Goal: Task Accomplishment & Management: Manage account settings

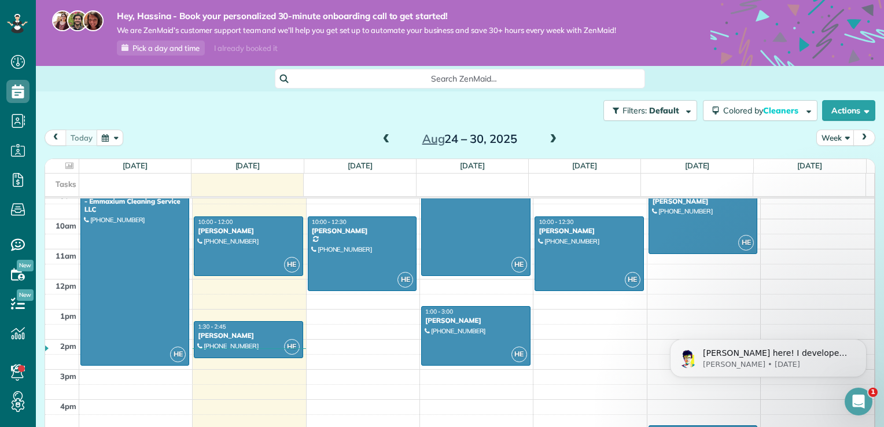
scroll to position [269, 0]
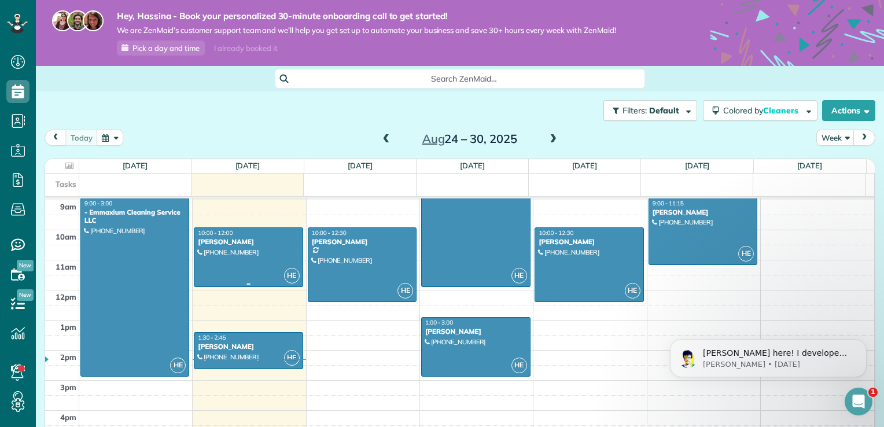
click at [236, 269] on div at bounding box center [248, 257] width 108 height 58
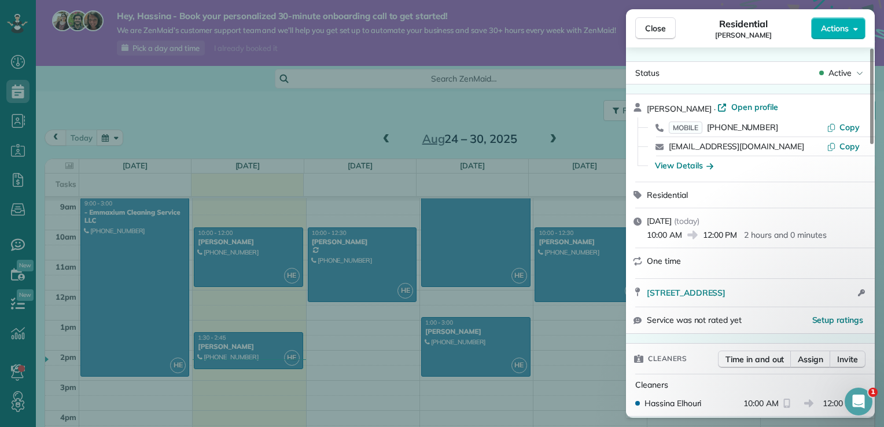
click at [668, 226] on span "Monday, August 25, 2025" at bounding box center [658, 221] width 25 height 10
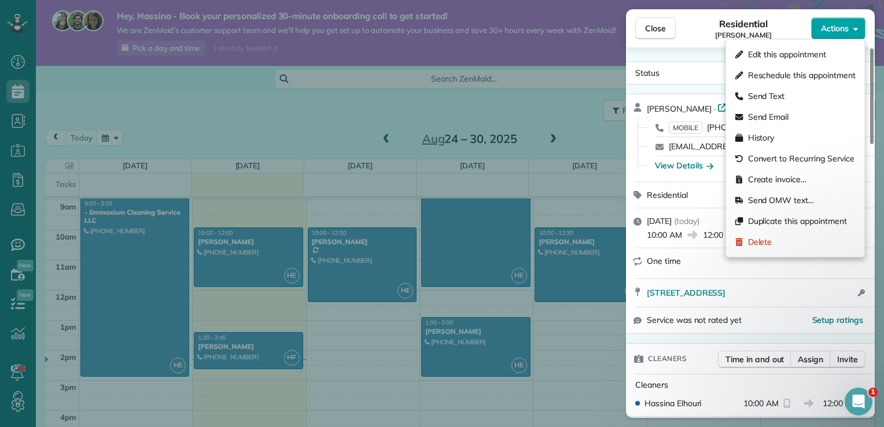
click at [846, 33] on span "Actions" at bounding box center [834, 29] width 28 height 12
click at [775, 56] on span "Edit this appointment" at bounding box center [787, 55] width 78 height 12
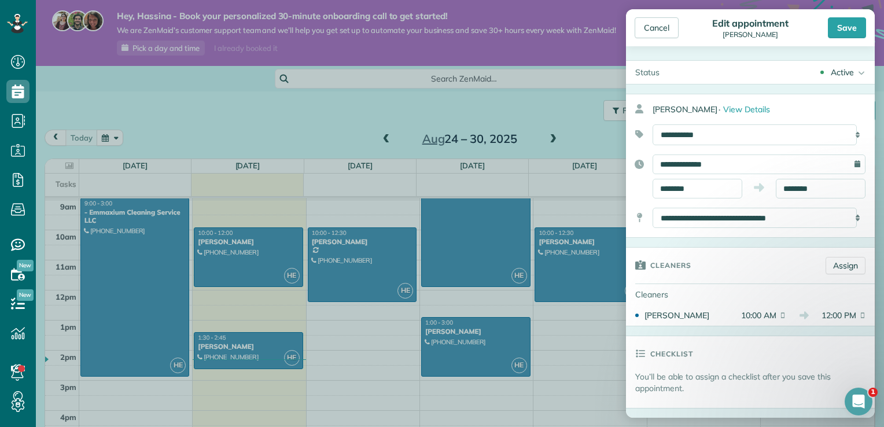
click at [747, 314] on span "10:00 AM" at bounding box center [756, 315] width 39 height 12
click at [798, 163] on input "**********" at bounding box center [758, 164] width 213 height 20
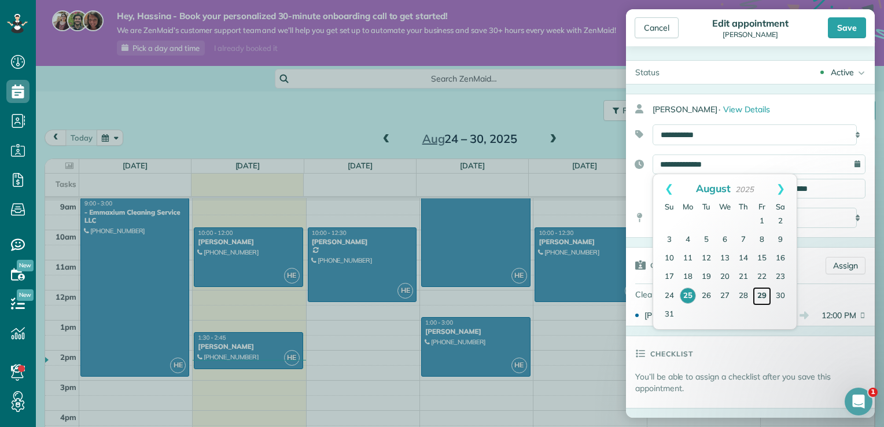
click at [756, 297] on link "29" at bounding box center [761, 296] width 19 height 19
type input "**********"
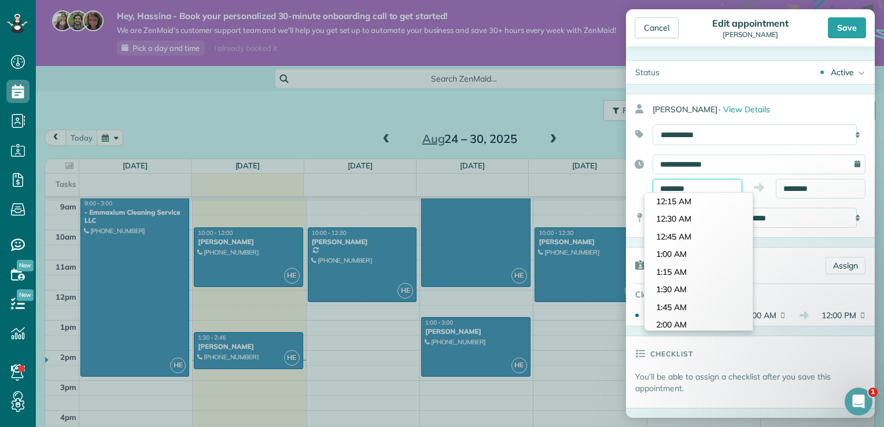
scroll to position [671, 0]
click at [704, 190] on input "********" at bounding box center [697, 189] width 90 height 20
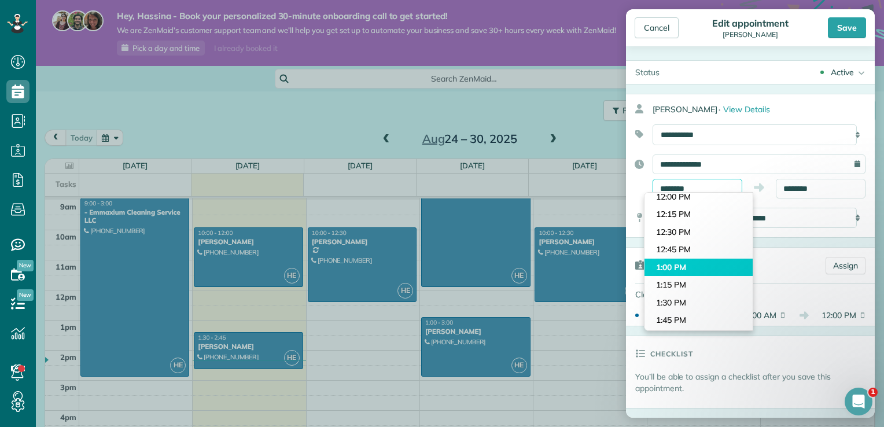
scroll to position [844, 0]
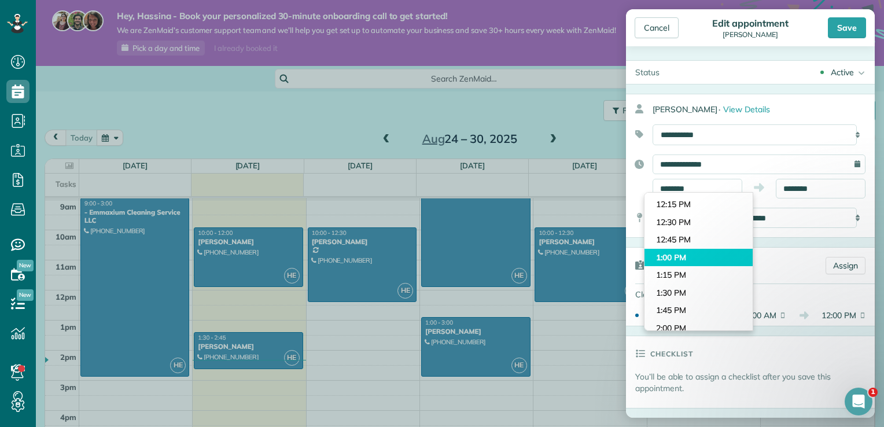
type input "*******"
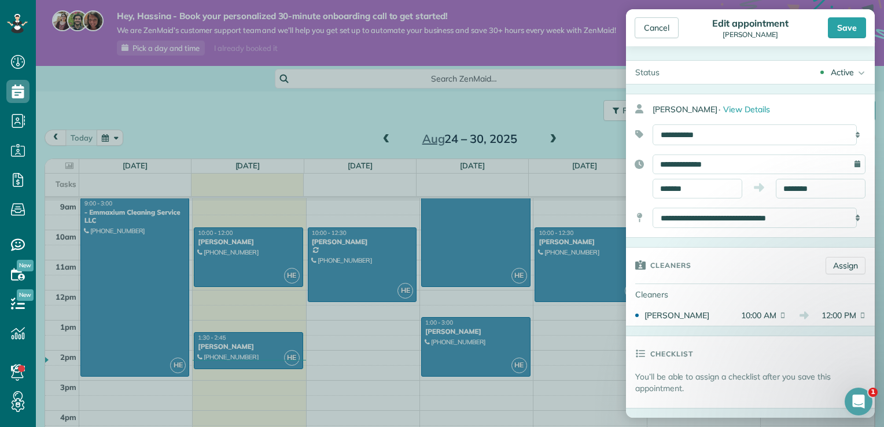
click at [674, 258] on body "Dashboard Scheduling Calendar View List View Dispatch View - Weekly scheduling …" at bounding box center [442, 213] width 884 height 427
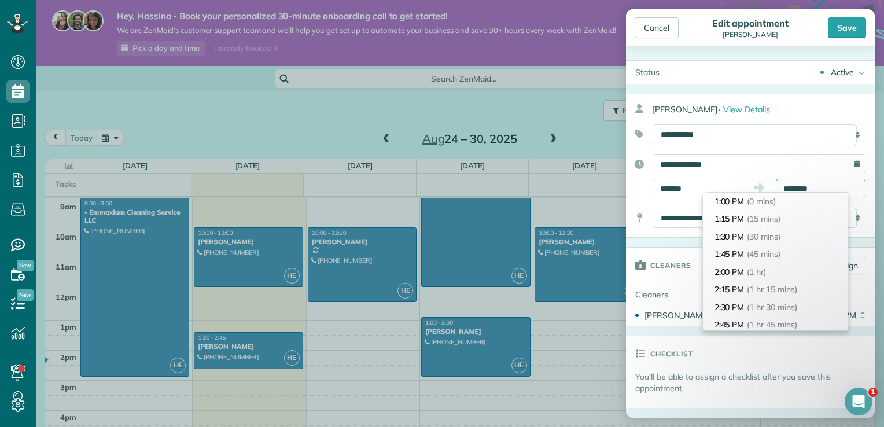
click at [820, 195] on body "Dashboard Scheduling Calendar View List View Dispatch View - Weekly scheduling …" at bounding box center [442, 213] width 884 height 427
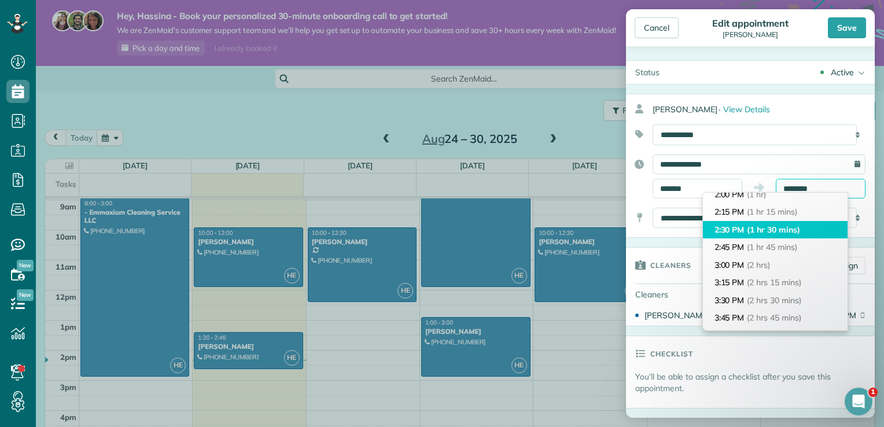
scroll to position [78, 0]
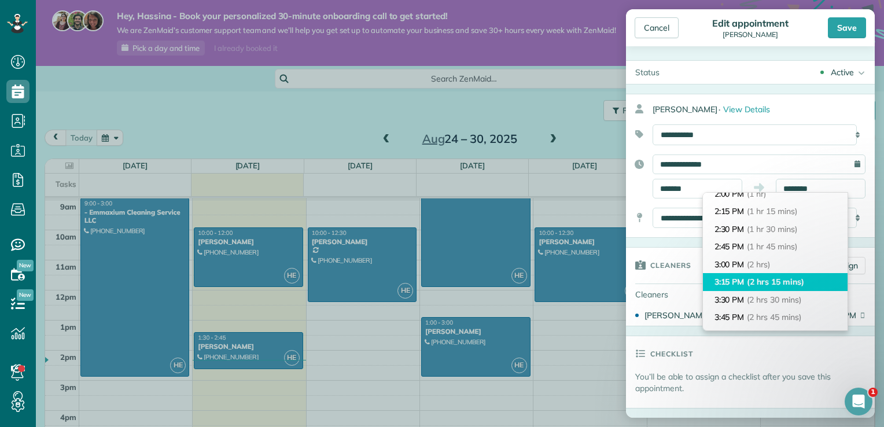
type input "*******"
click at [777, 275] on li "3:15 PM (2 hrs 15 mins)" at bounding box center [775, 282] width 145 height 18
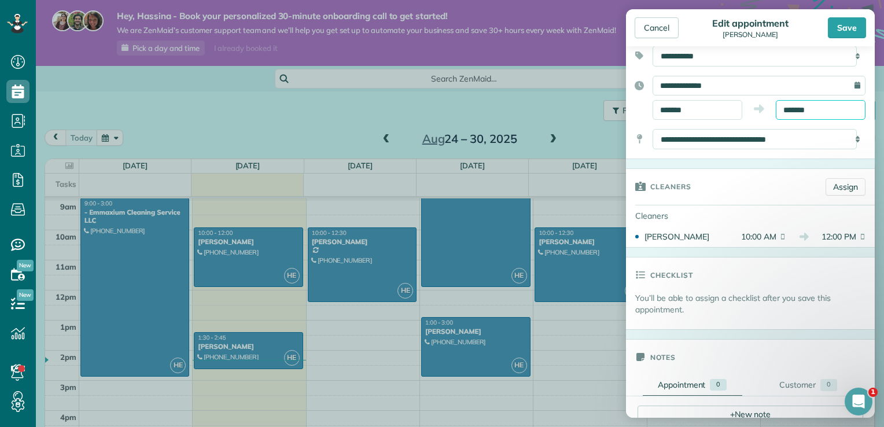
scroll to position [80, 0]
click at [777, 275] on div "Checklist" at bounding box center [750, 273] width 249 height 35
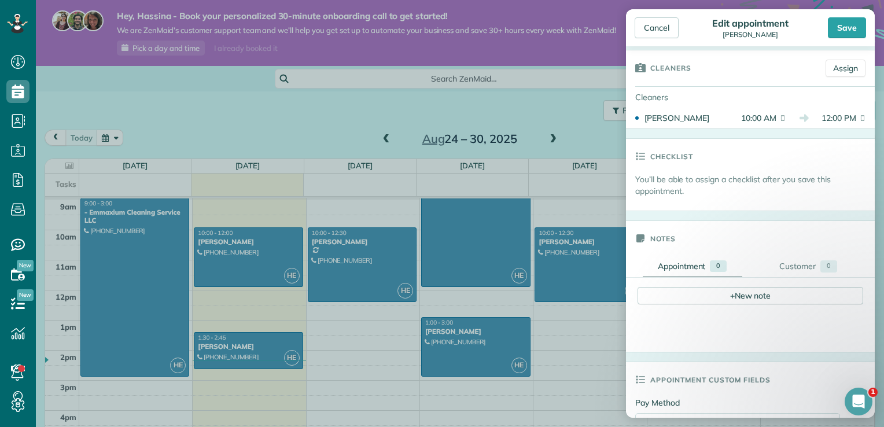
scroll to position [193, 0]
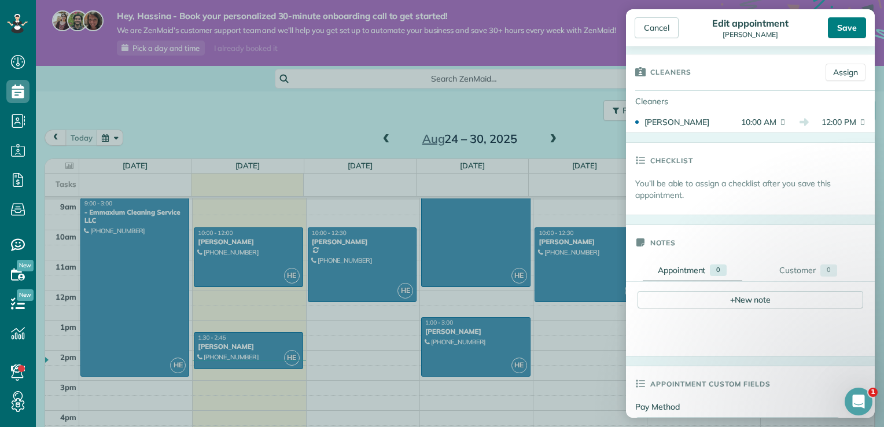
click at [852, 36] on div "Save" at bounding box center [846, 27] width 38 height 21
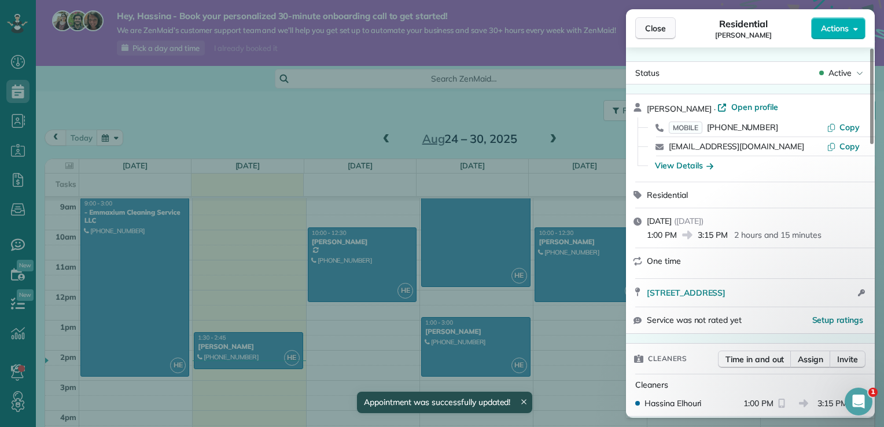
click at [649, 29] on span "Close" at bounding box center [655, 29] width 21 height 12
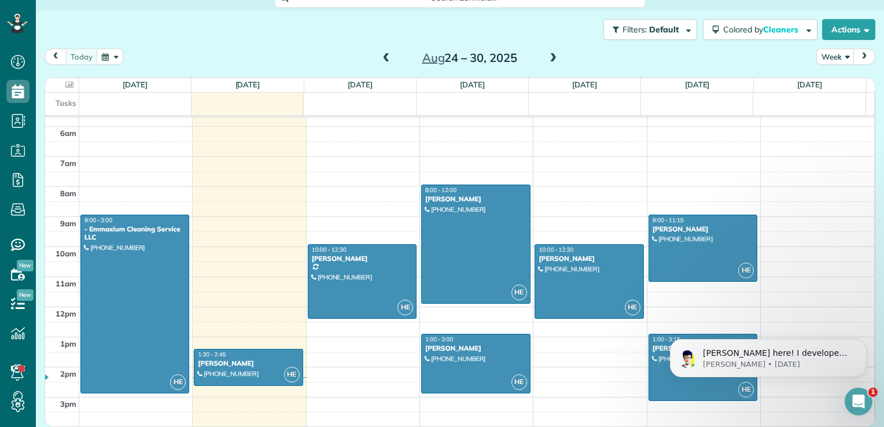
scroll to position [170, 0]
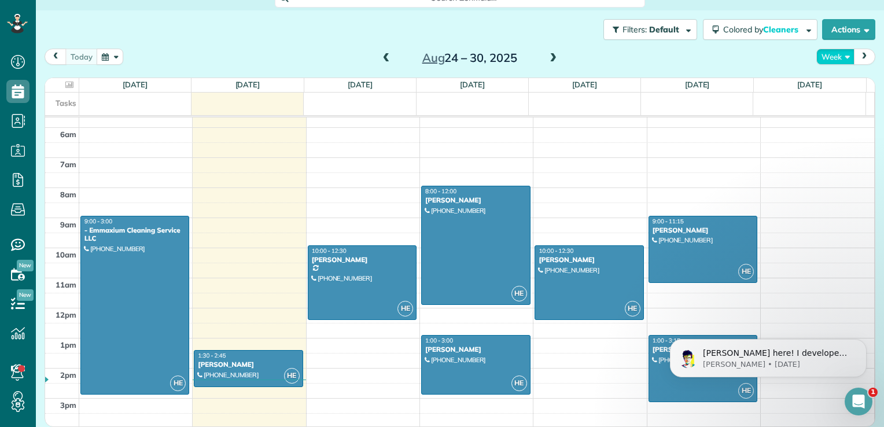
click at [823, 52] on button "Week" at bounding box center [835, 57] width 38 height 16
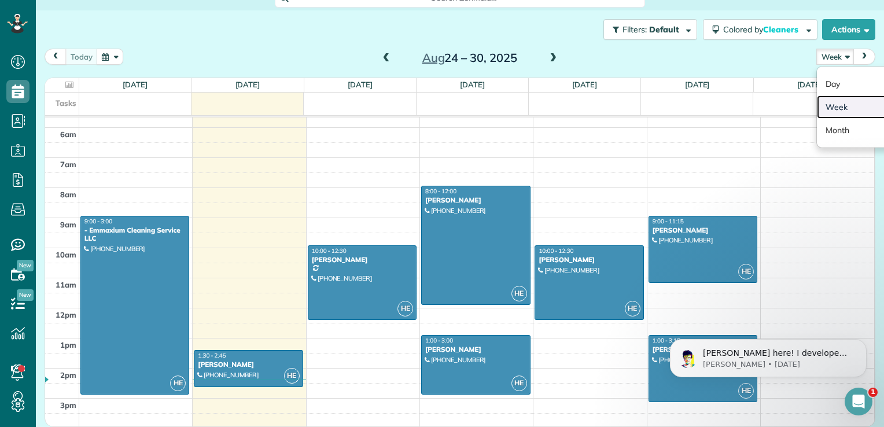
click at [826, 106] on link "Week" at bounding box center [861, 106] width 91 height 23
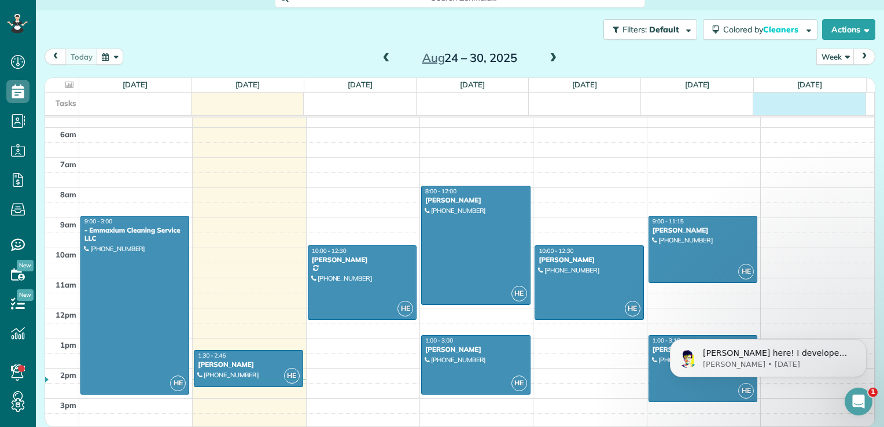
click at [826, 106] on div "Tasks" at bounding box center [455, 104] width 820 height 23
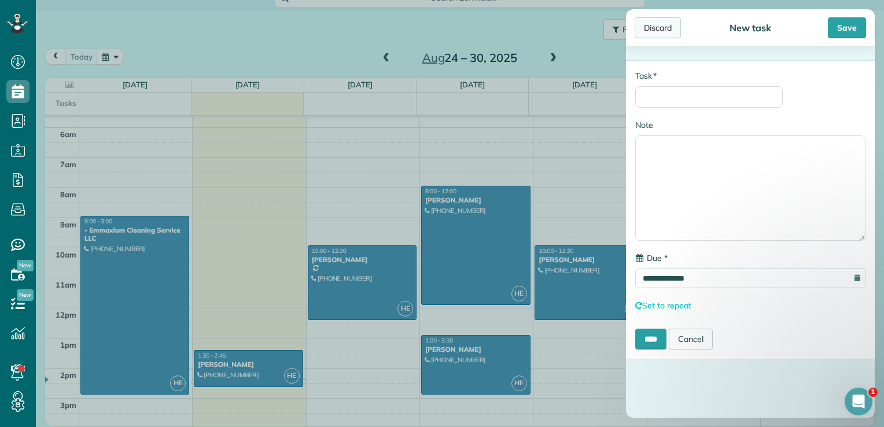
click at [655, 26] on div "Discard" at bounding box center [657, 27] width 46 height 21
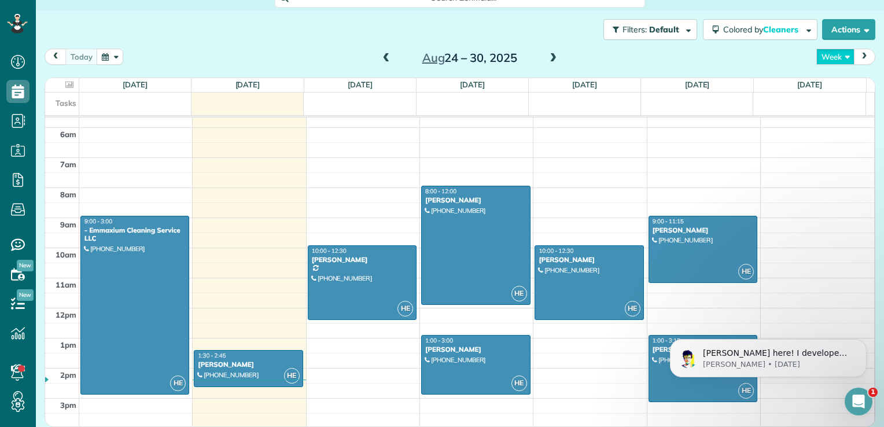
click at [837, 59] on button "Week" at bounding box center [835, 57] width 38 height 16
click at [749, 67] on div "today Week Day Week Month Aug 24 – 30, 2025" at bounding box center [460, 59] width 830 height 21
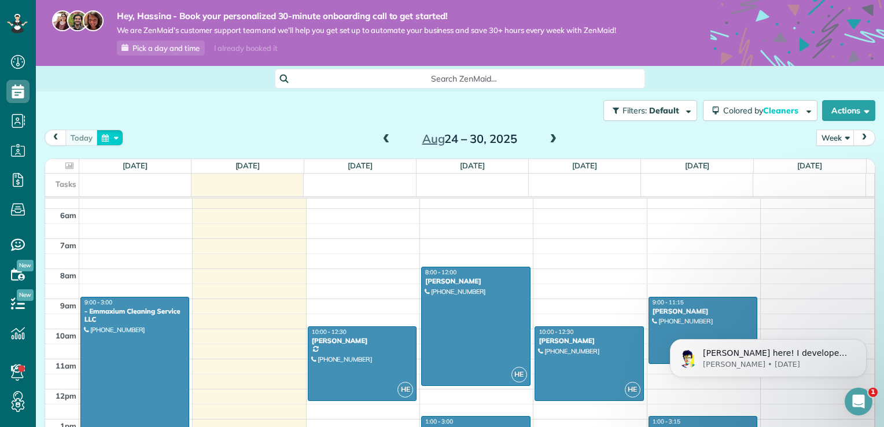
click at [106, 138] on button "button" at bounding box center [110, 138] width 27 height 16
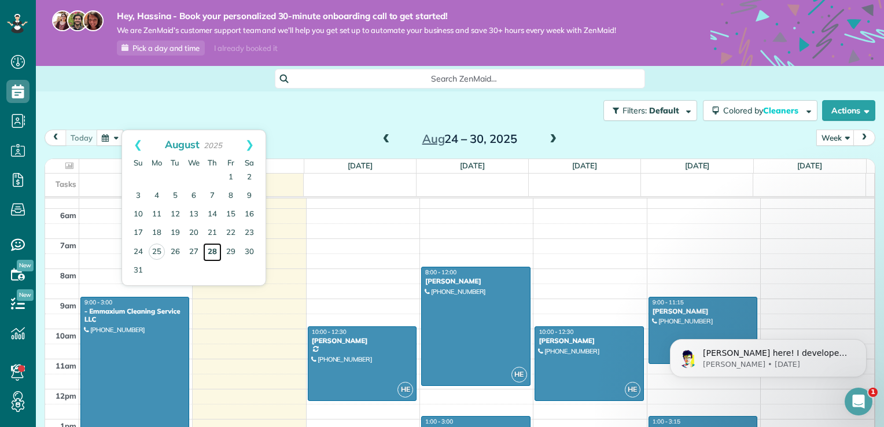
click at [210, 252] on link "28" at bounding box center [212, 252] width 19 height 19
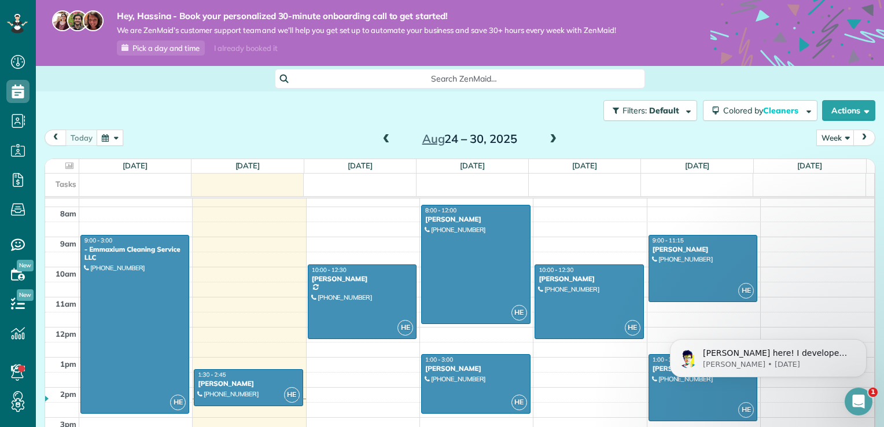
scroll to position [220, 0]
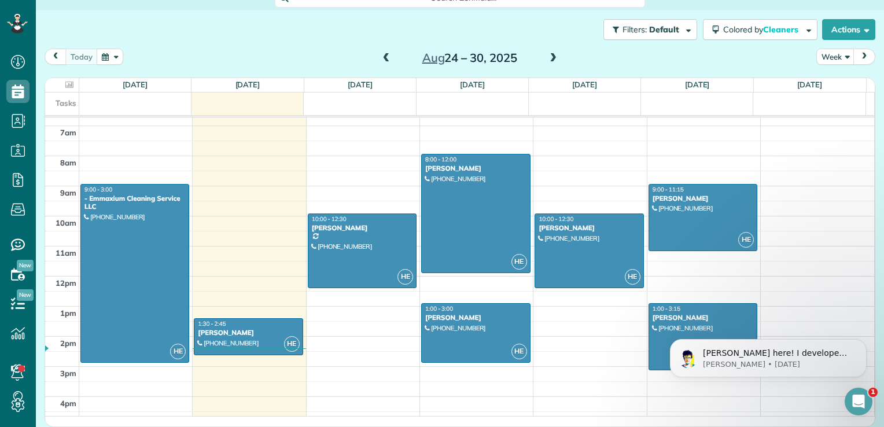
scroll to position [201, 0]
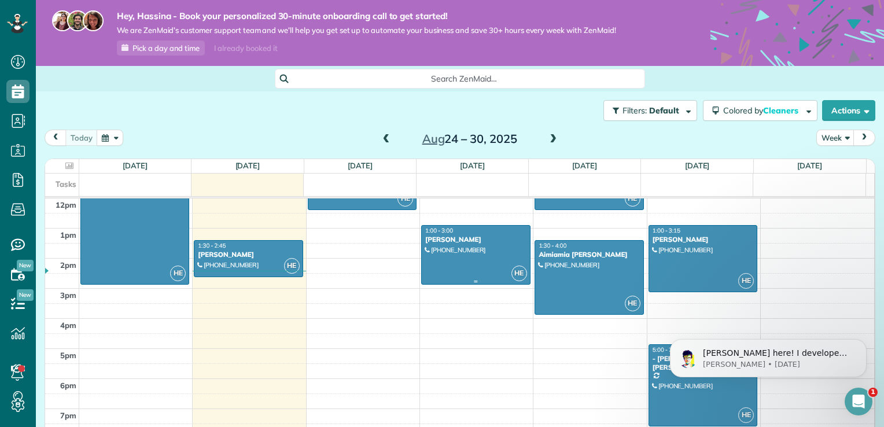
scroll to position [361, 0]
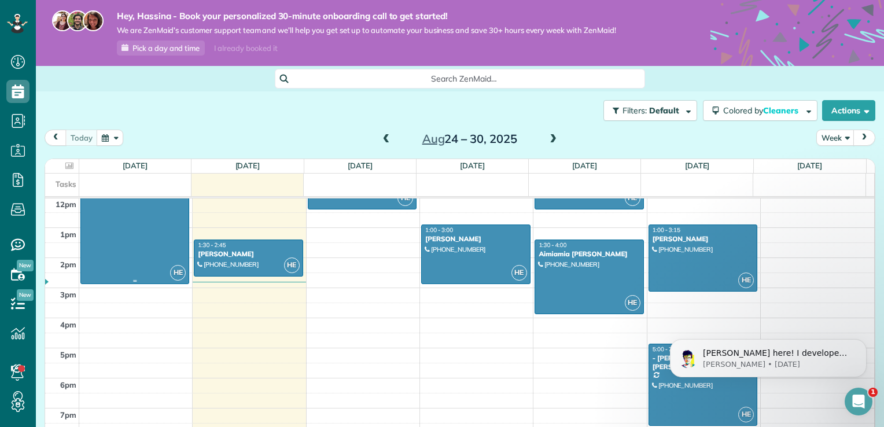
click at [146, 246] on div at bounding box center [135, 195] width 108 height 178
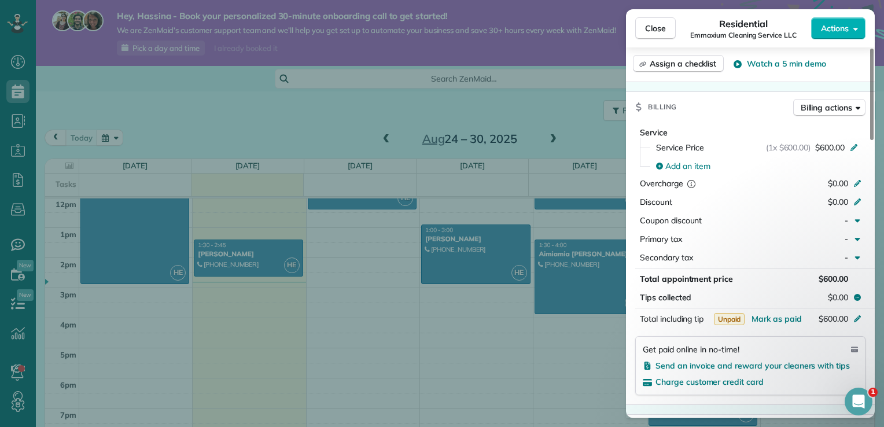
scroll to position [476, 0]
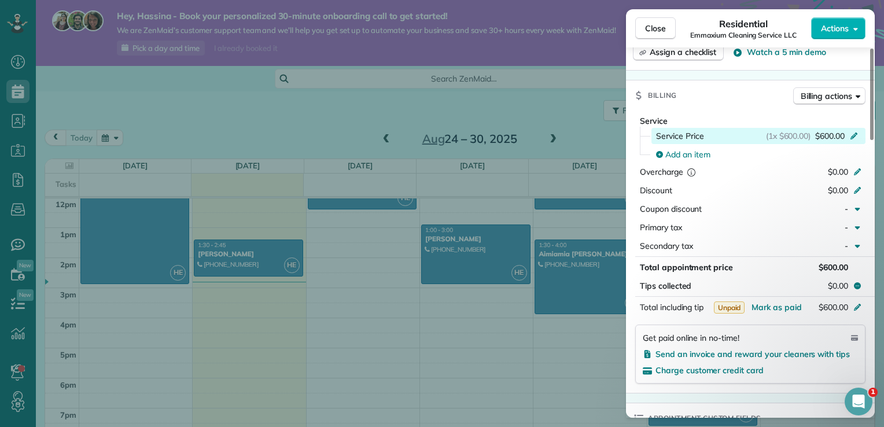
click at [855, 130] on icon at bounding box center [853, 134] width 9 height 9
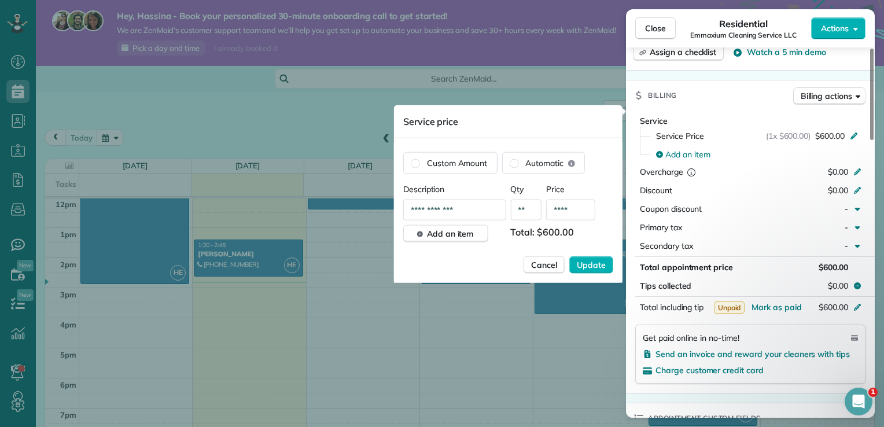
click at [582, 205] on input "****" at bounding box center [570, 209] width 49 height 21
type input "**"
type input "****"
click at [585, 263] on span "Update" at bounding box center [590, 265] width 29 height 12
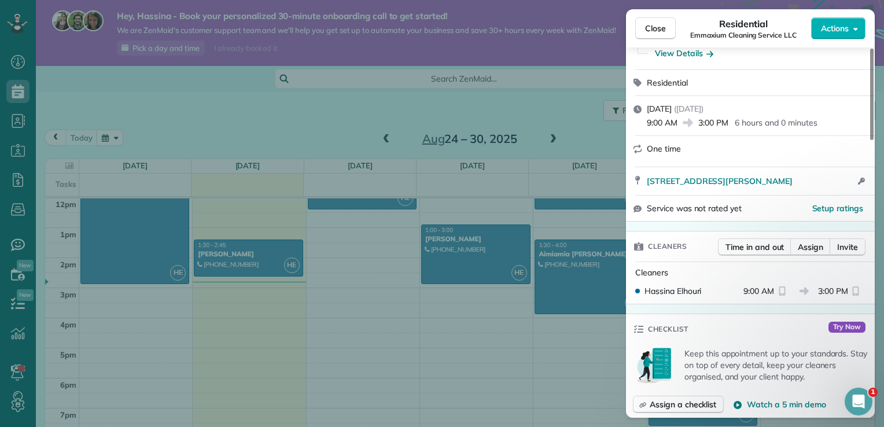
scroll to position [0, 0]
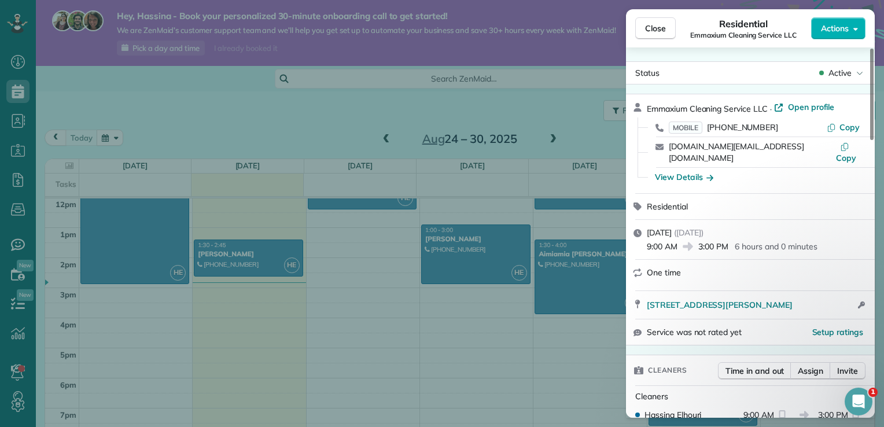
click at [550, 90] on div "Close Residential Emmaxium Cleaning Service LLC Actions Status Active Emmaxium …" at bounding box center [442, 213] width 884 height 427
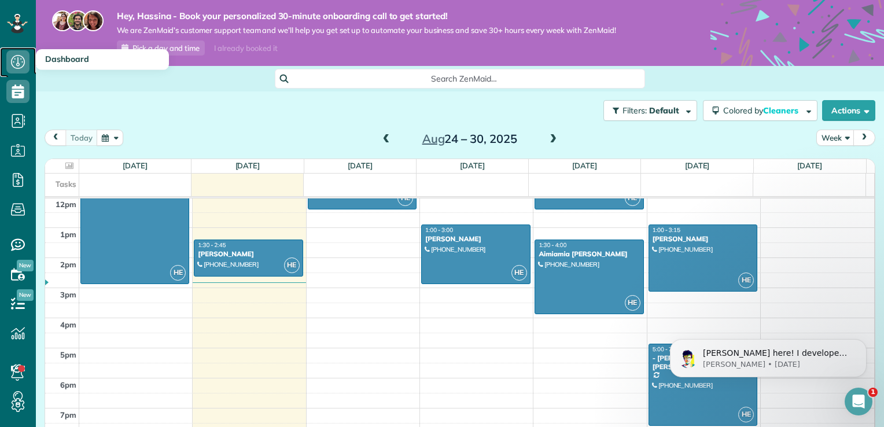
click at [24, 59] on icon at bounding box center [17, 61] width 23 height 23
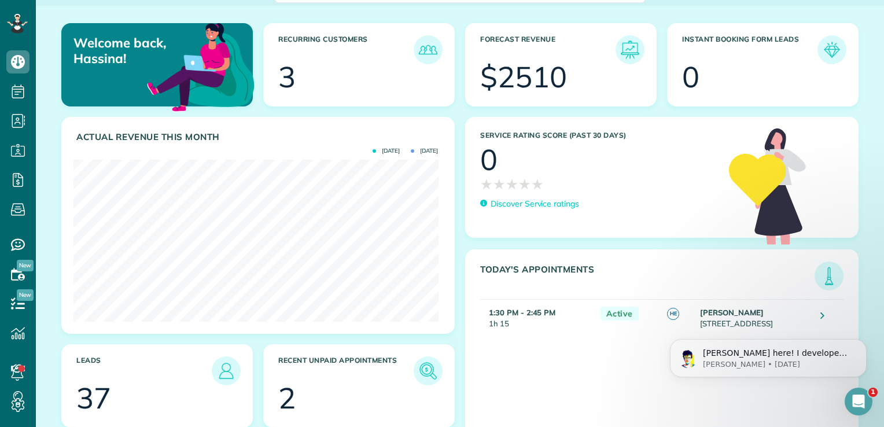
scroll to position [106, 0]
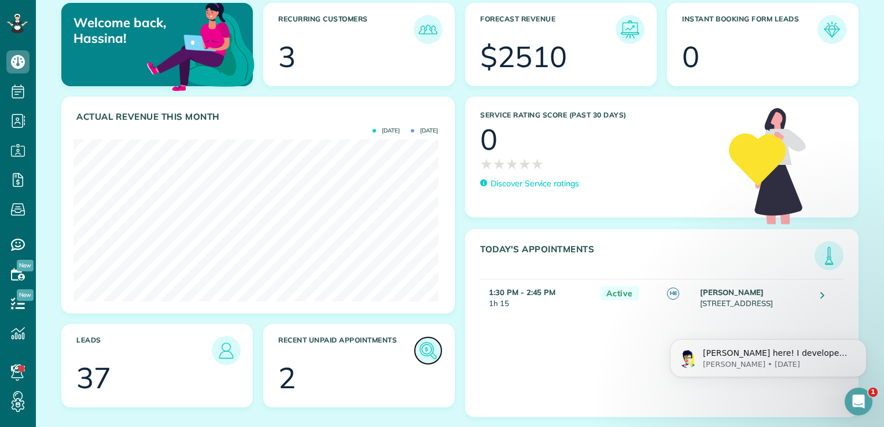
click at [422, 362] on link at bounding box center [427, 350] width 29 height 29
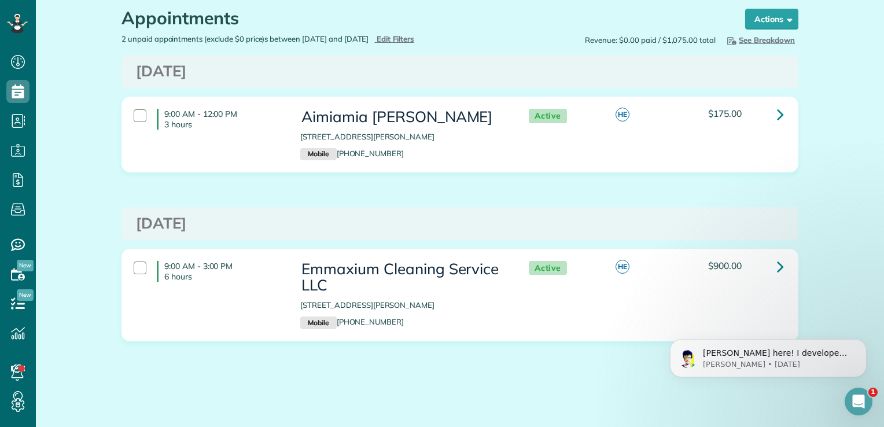
click at [546, 319] on div "9:00 AM - 3:00 PM 6 hours Emmaxium Cleaning Service LLC 1504 Winton Road North …" at bounding box center [458, 295] width 667 height 80
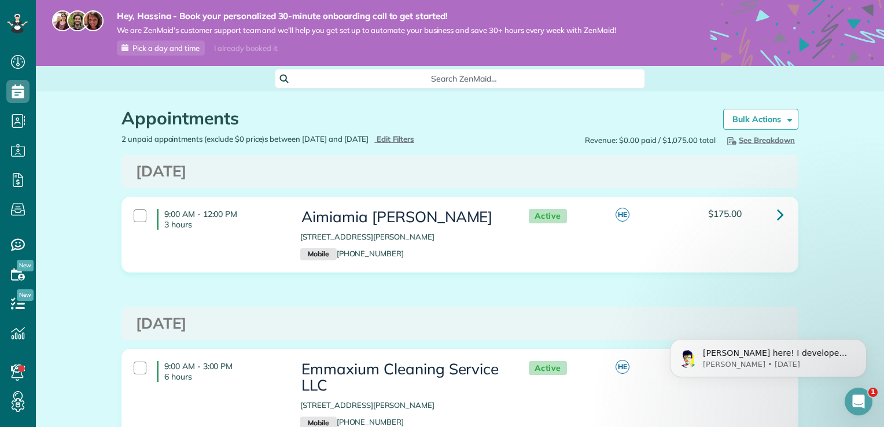
click at [526, 394] on div "9:00 AM - 3:00 PM 6 hours Emmaxium Cleaning Service LLC 1504 Winton Road North …" at bounding box center [458, 395] width 667 height 80
click at [295, 382] on div "Emmaxium Cleaning Service LLC 1504 Winton Road North Rochester NY 14609 Mobile …" at bounding box center [402, 395] width 222 height 80
click at [136, 369] on div at bounding box center [140, 367] width 13 height 13
click at [768, 124] on strong "Bulk Actions" at bounding box center [756, 119] width 49 height 10
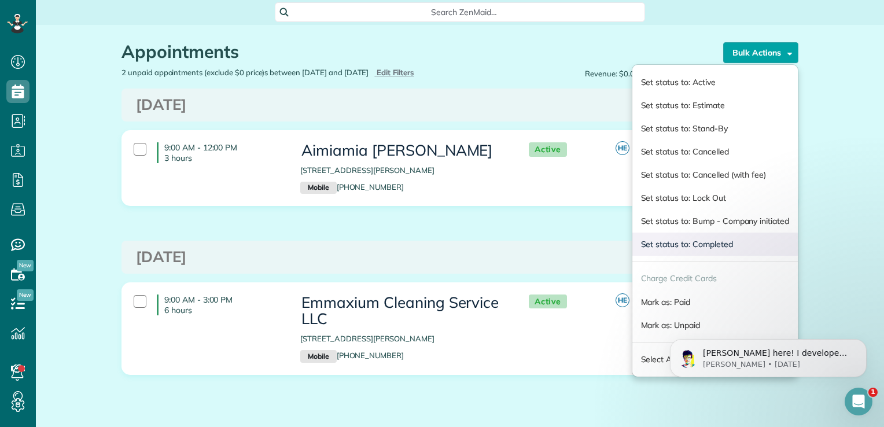
scroll to position [72, 0]
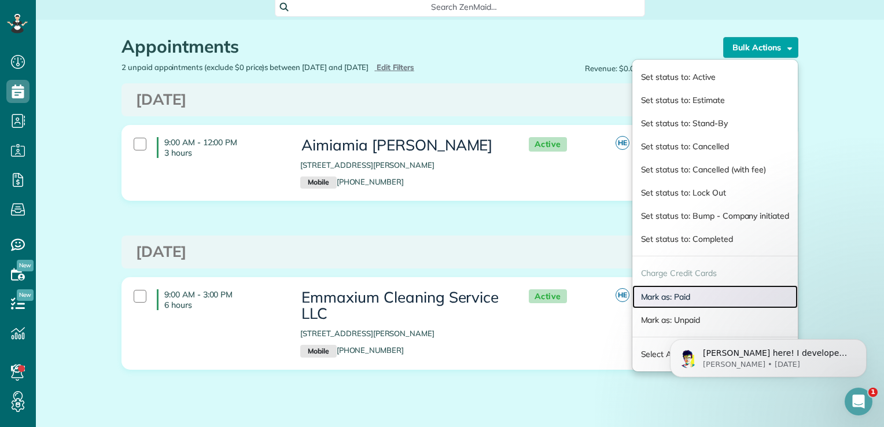
click at [685, 295] on link "Mark as: Paid" at bounding box center [714, 296] width 165 height 23
click at [685, 295] on div "HE" at bounding box center [653, 298] width 93 height 19
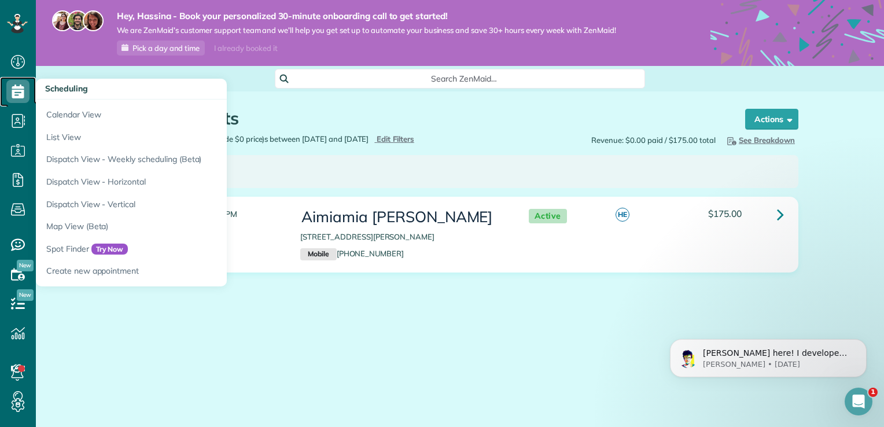
click at [19, 94] on use at bounding box center [18, 91] width 12 height 14
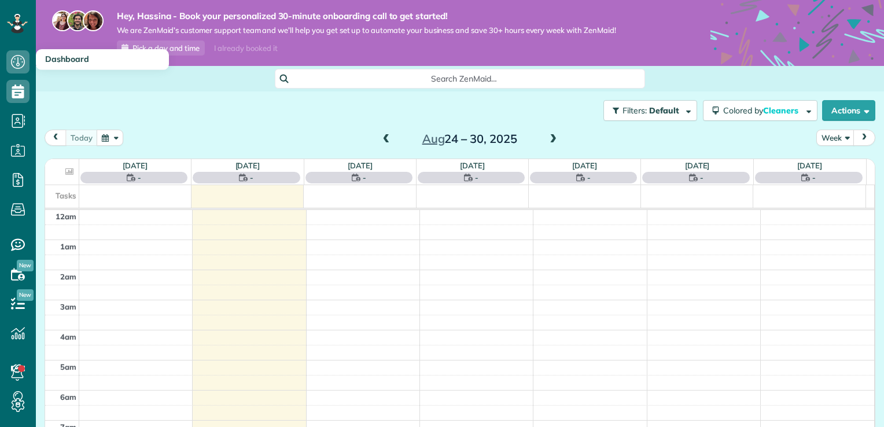
scroll to position [209, 0]
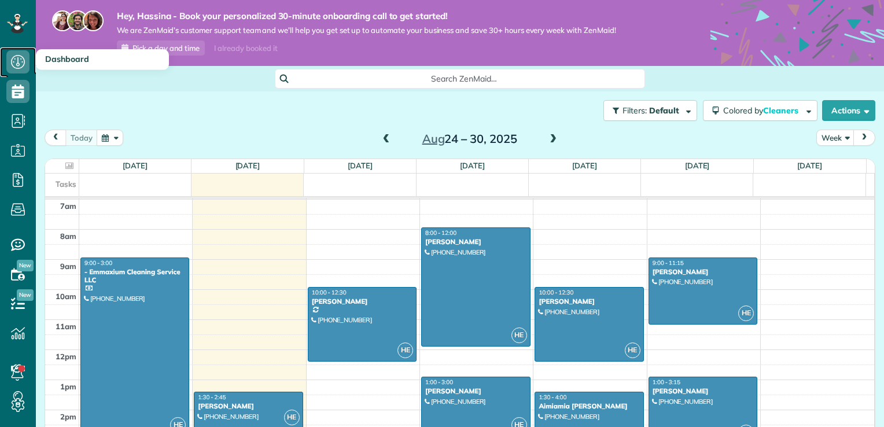
click at [14, 65] on icon at bounding box center [17, 61] width 23 height 23
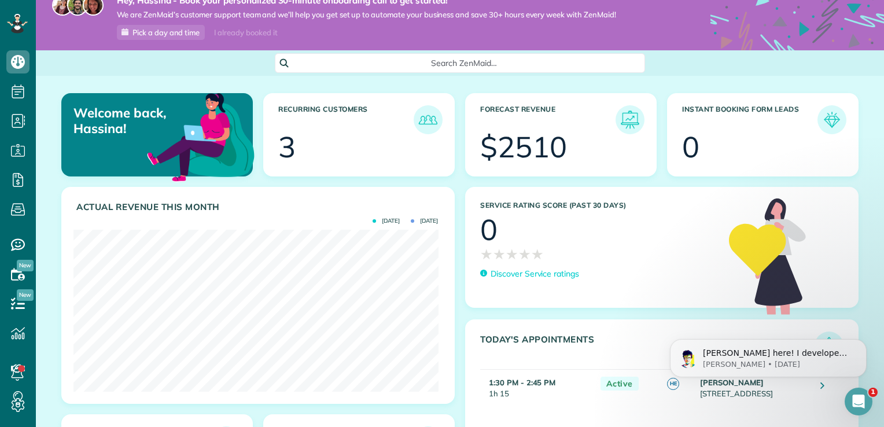
scroll to position [12, 0]
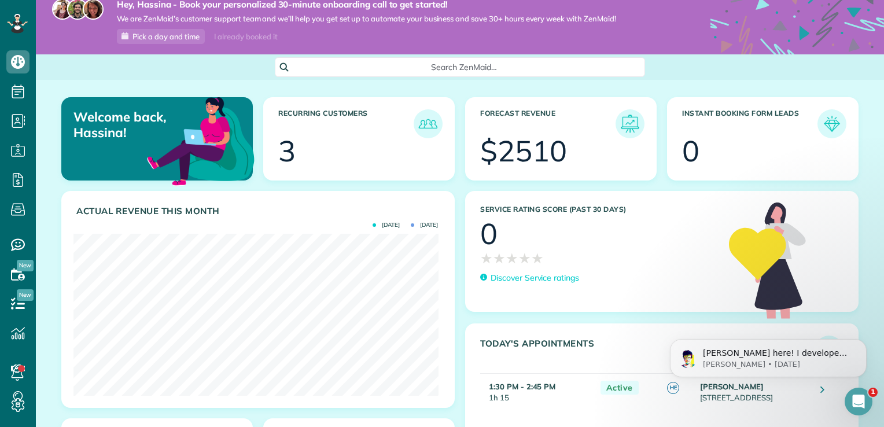
click at [197, 59] on div "Search ZenMaid…" at bounding box center [460, 67] width 848 height 20
click at [411, 227] on span "[DATE]" at bounding box center [424, 225] width 27 height 6
click at [453, 270] on div "Actual Revenue this month [DATE] [DATE] $ 1225" at bounding box center [258, 304] width 411 height 227
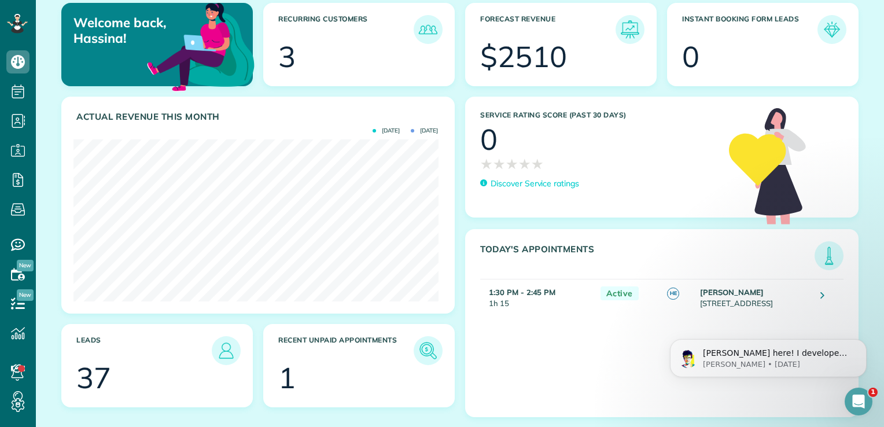
scroll to position [0, 0]
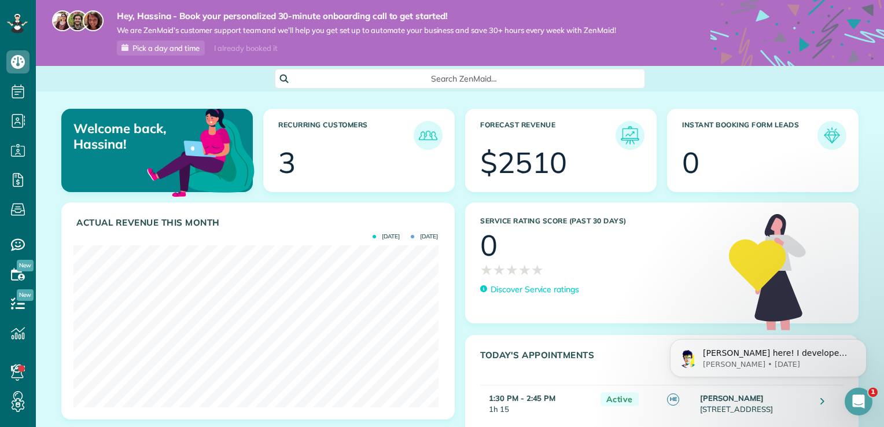
click at [20, 300] on span "New" at bounding box center [25, 295] width 17 height 12
click at [21, 302] on icon at bounding box center [17, 303] width 23 height 23
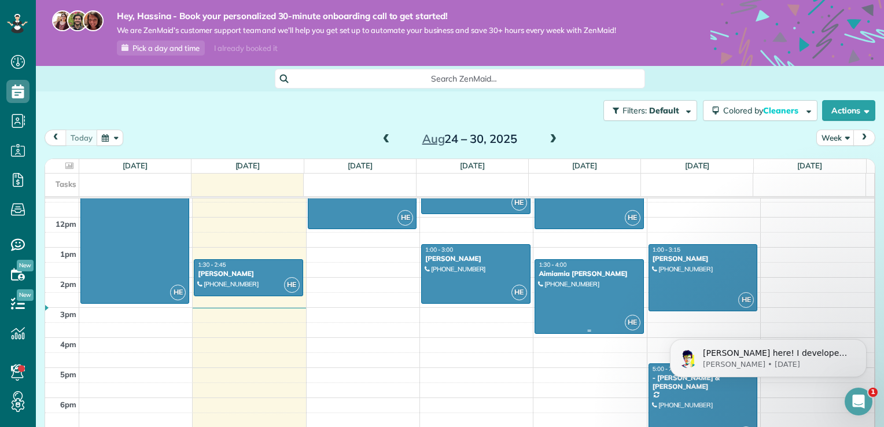
scroll to position [342, 0]
